Goal: Task Accomplishment & Management: Manage account settings

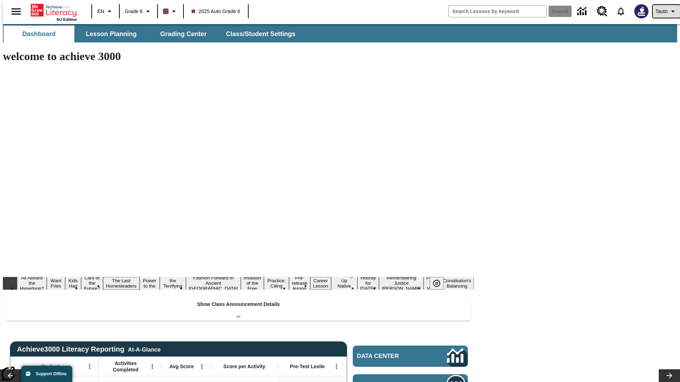
click at [663, 11] on span "Tauto" at bounding box center [662, 11] width 12 height 7
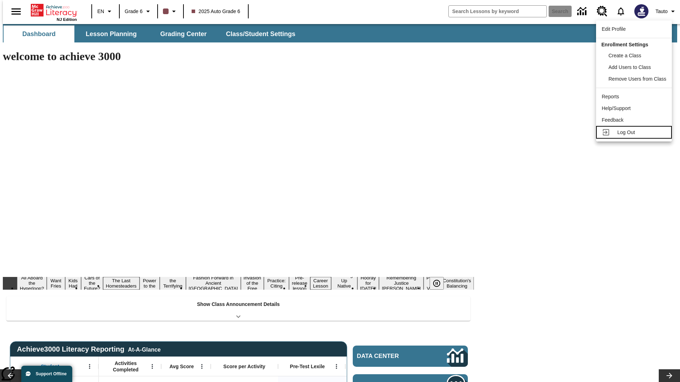
click at [635, 132] on span "Log Out" at bounding box center [626, 133] width 18 height 6
